Goal: Information Seeking & Learning: Learn about a topic

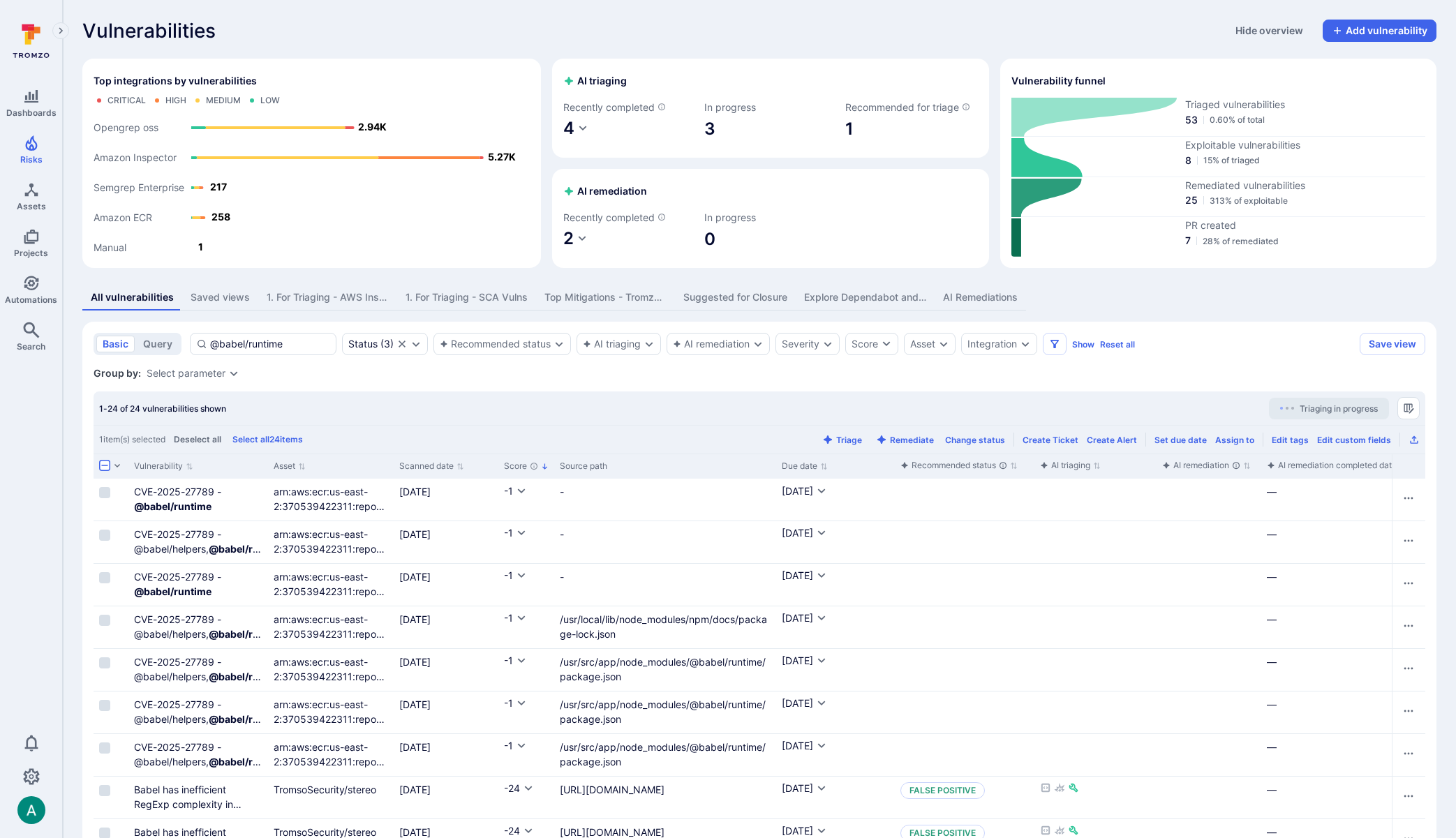
scroll to position [264, 0]
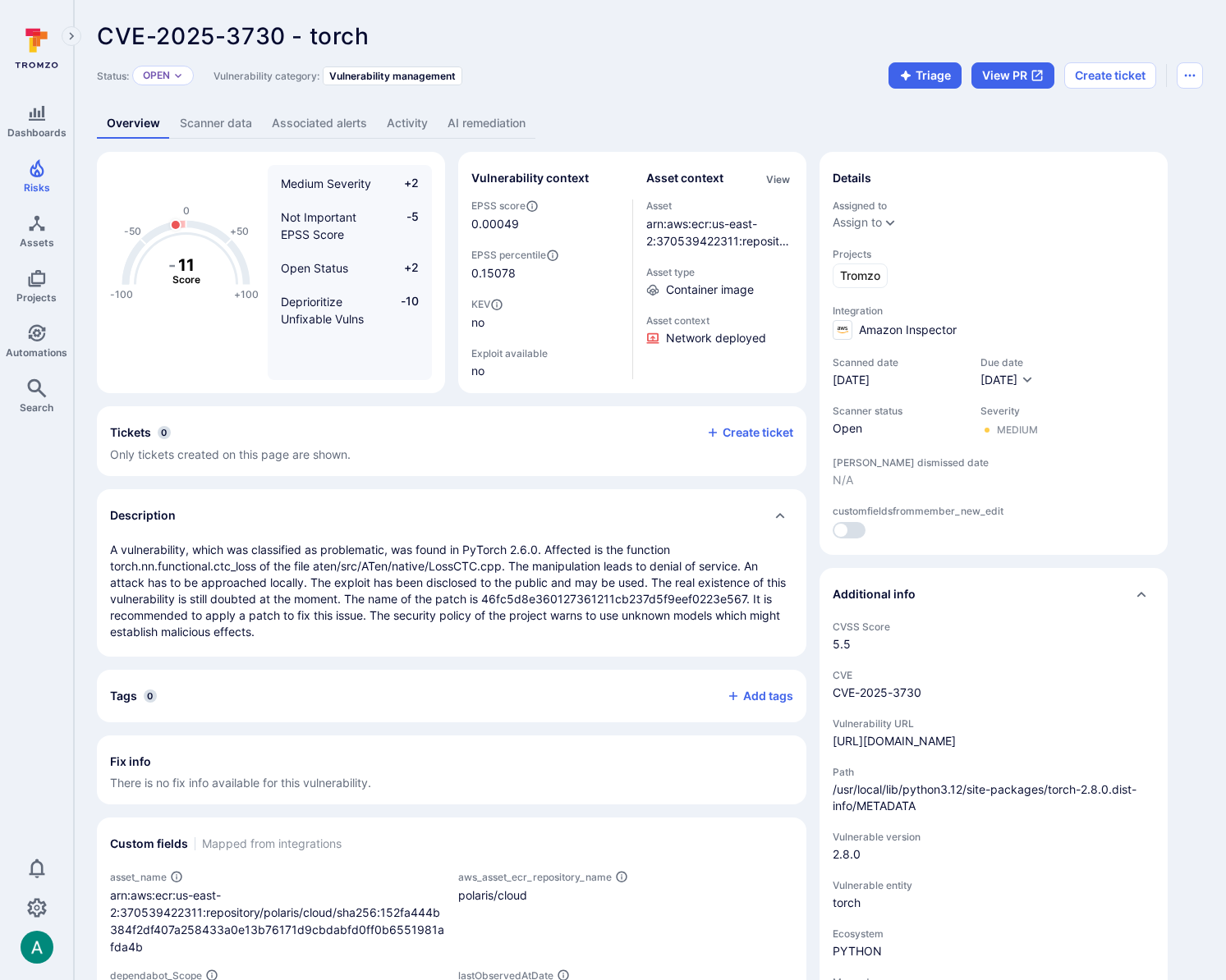
click at [472, 120] on link "AI remediation" at bounding box center [487, 124] width 98 height 31
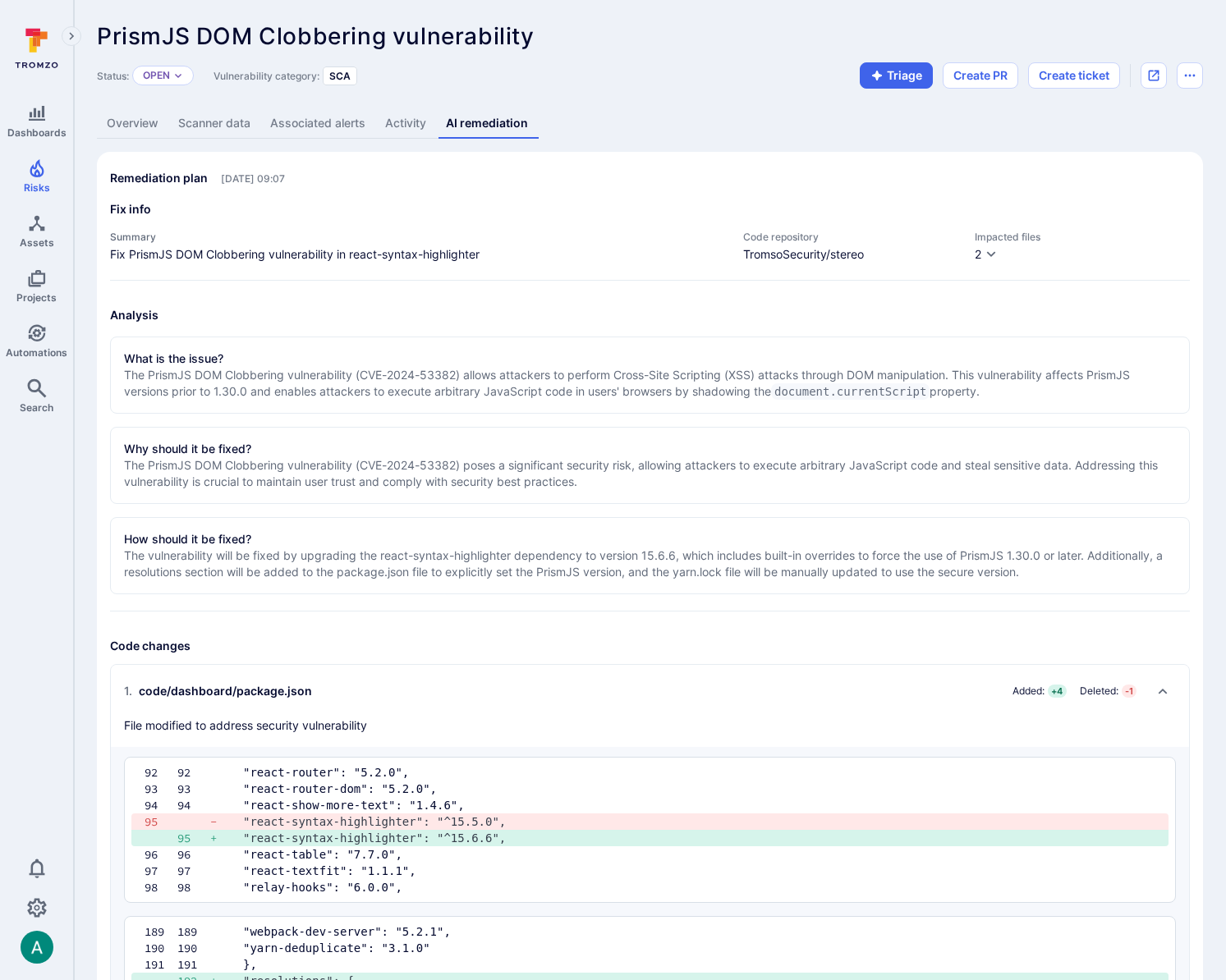
click at [149, 130] on link "Overview" at bounding box center [132, 124] width 71 height 31
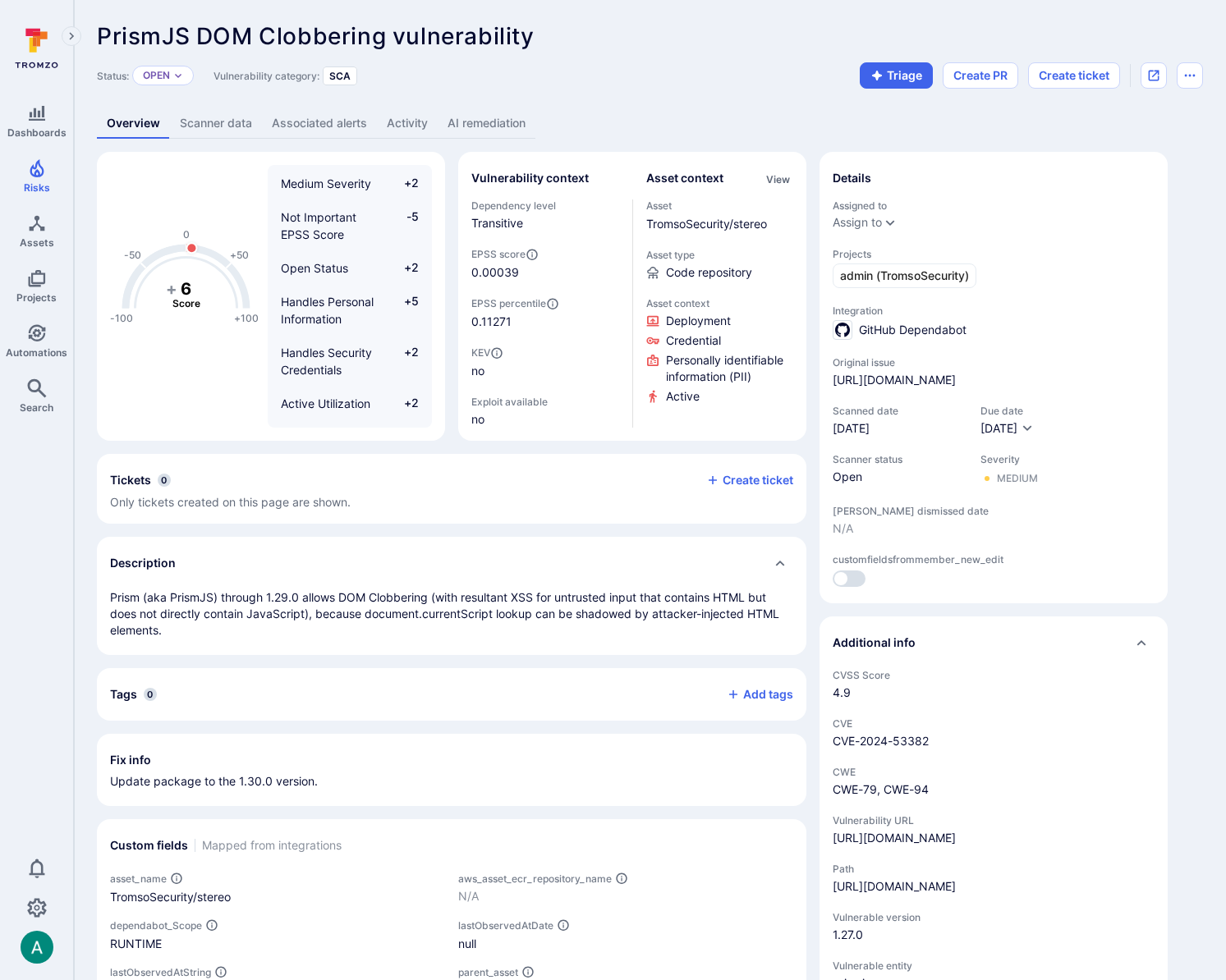
click at [495, 115] on link "AI remediation" at bounding box center [487, 124] width 98 height 31
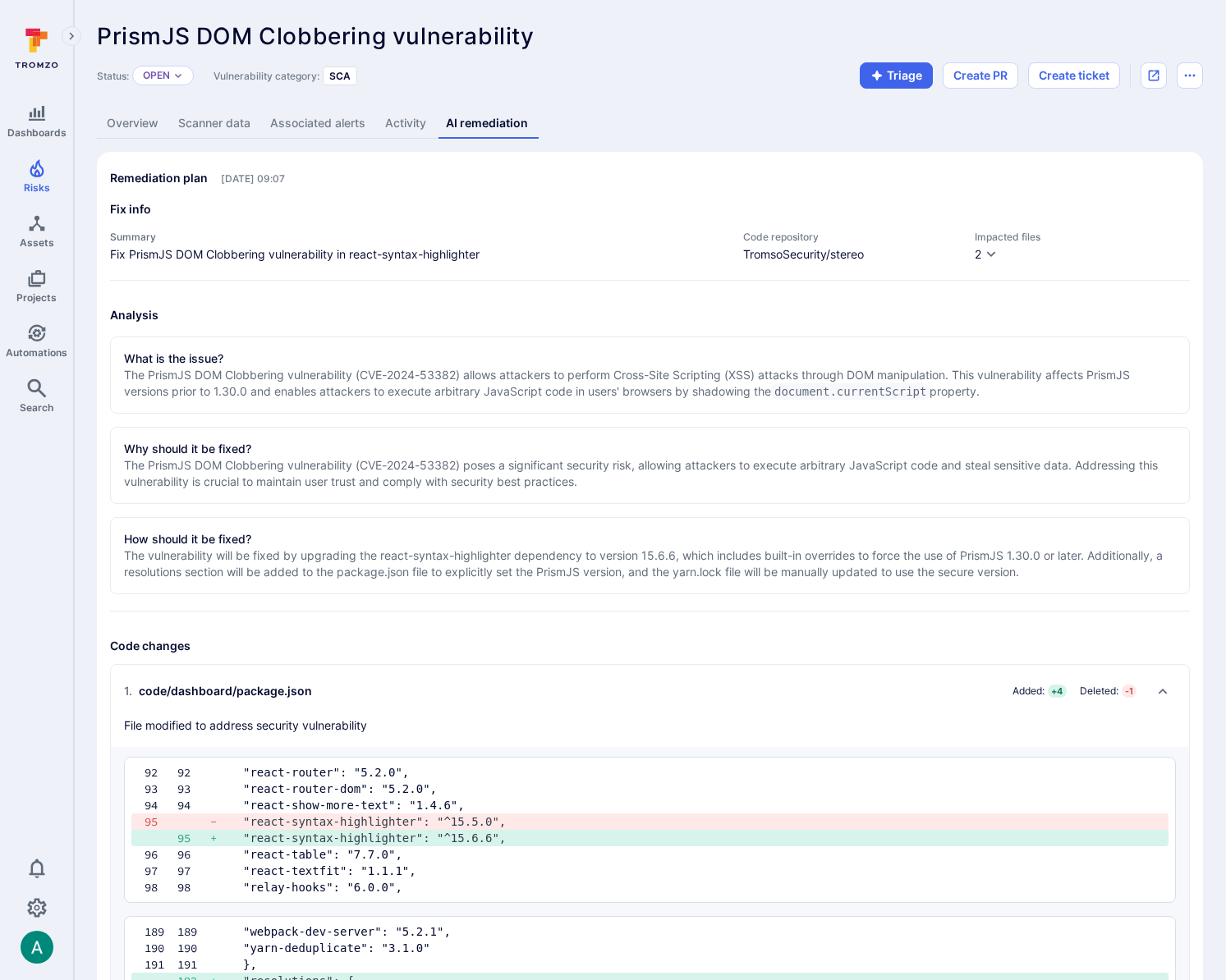
click at [997, 258] on div "Impacted files 2" at bounding box center [1082, 247] width 215 height 33
click at [993, 254] on icon "button" at bounding box center [991, 254] width 14 height 14
click at [993, 254] on div at bounding box center [613, 490] width 1226 height 980
click at [132, 135] on link "Overview" at bounding box center [132, 124] width 71 height 31
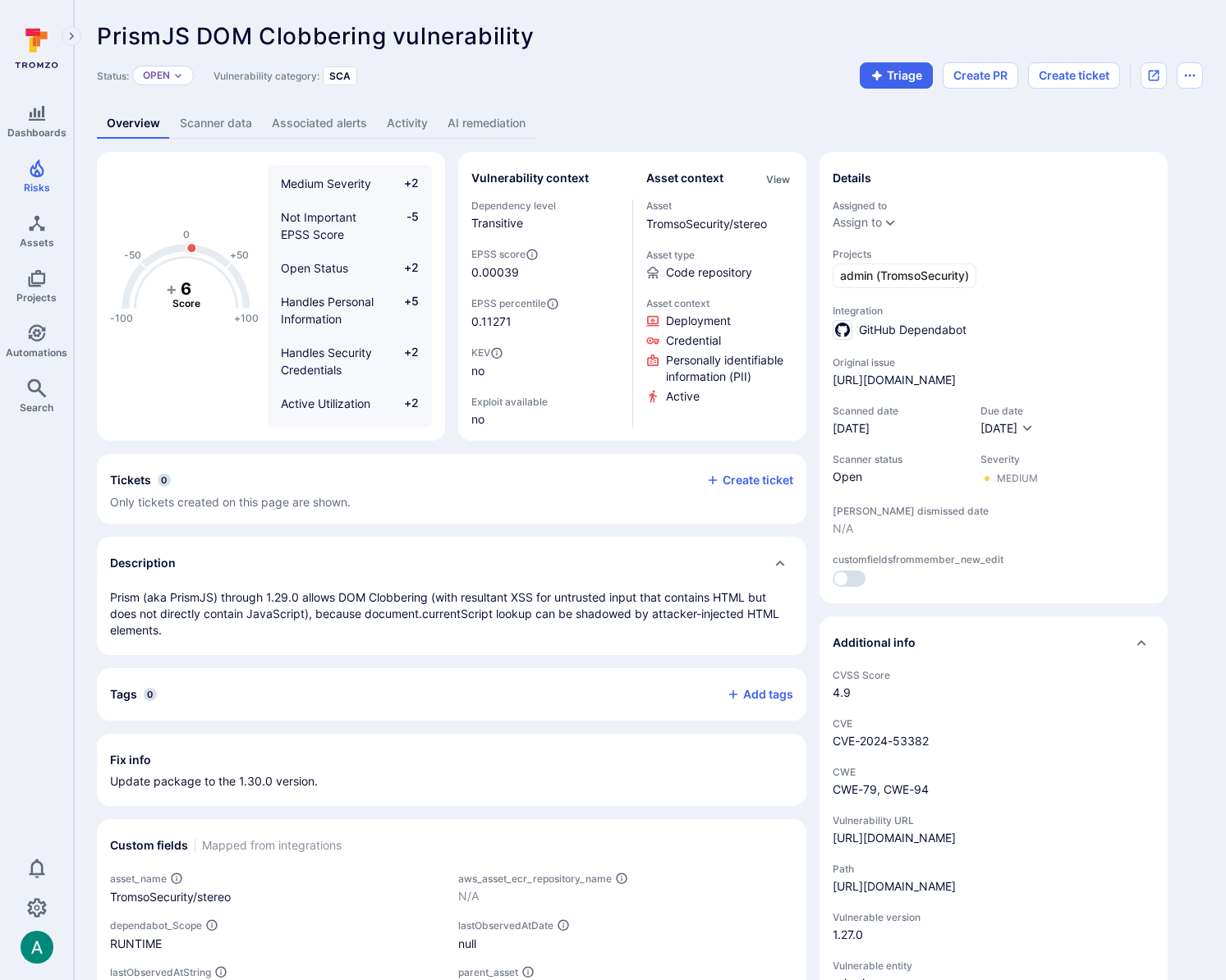
click at [497, 122] on link "AI remediation" at bounding box center [487, 124] width 98 height 31
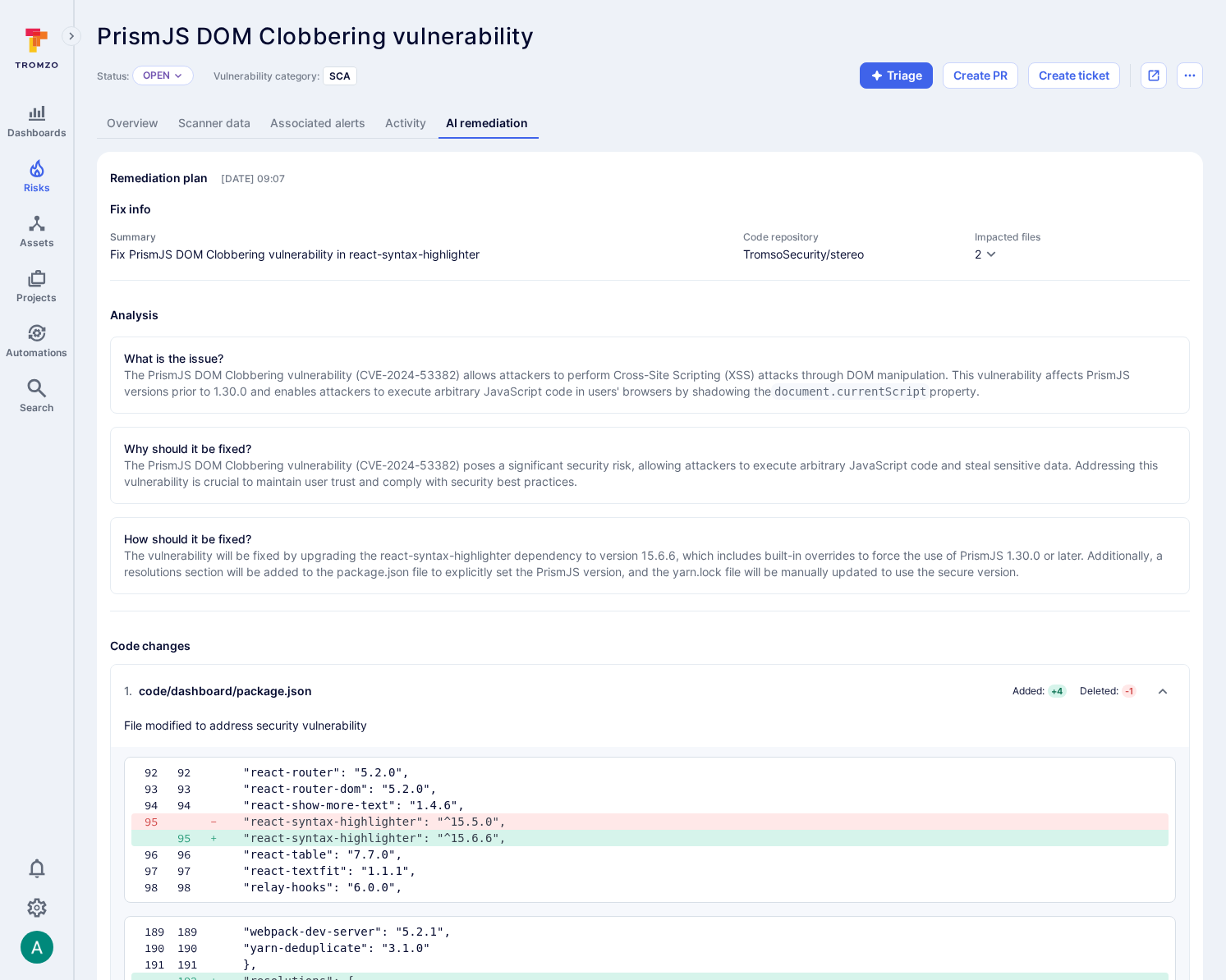
scroll to position [7, 0]
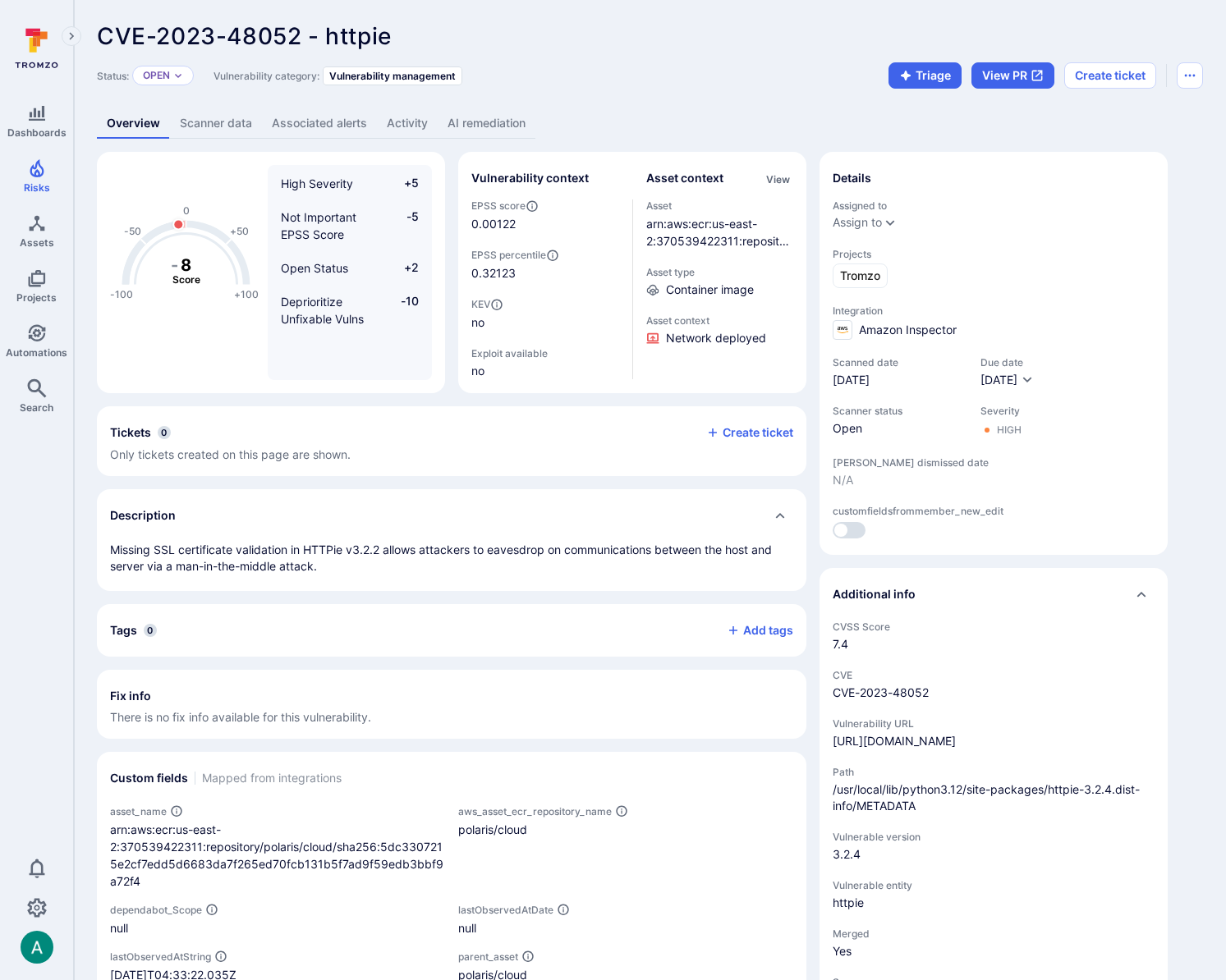
click at [532, 17] on div "CVE-2023-48052 - httpie ... Show more Status: Open Vulnerability category: Vuln…" at bounding box center [650, 547] width 1152 height 1096
